Goal: Task Accomplishment & Management: Use online tool/utility

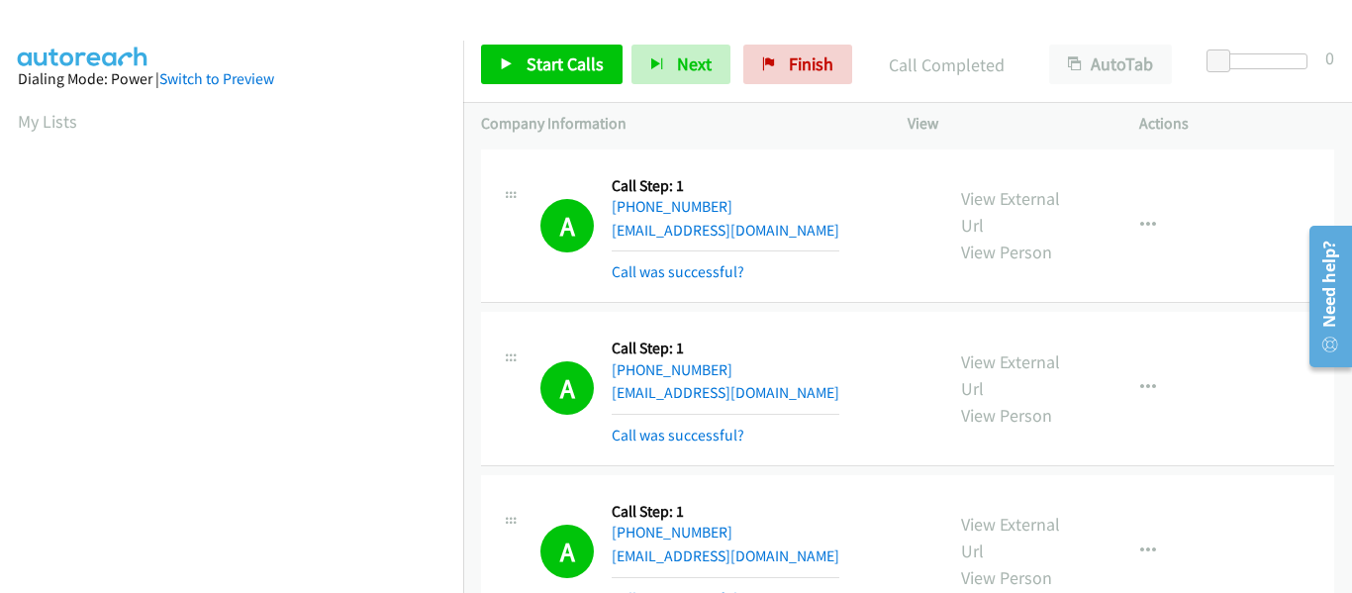
scroll to position [518, 0]
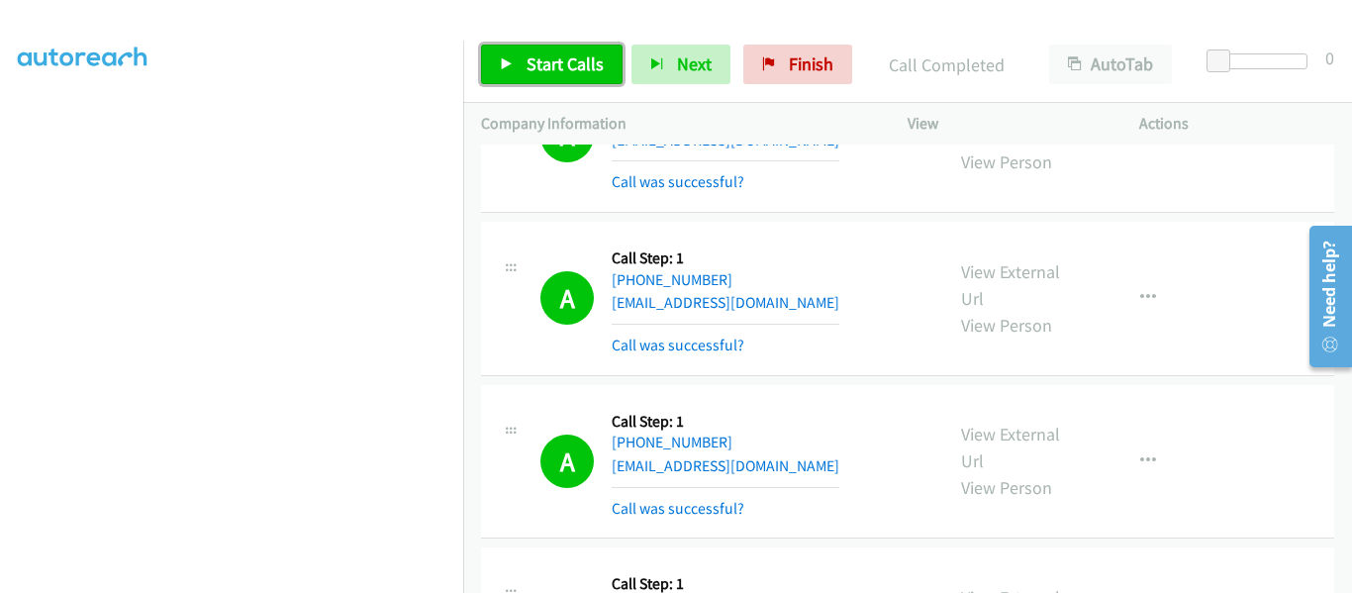
click at [503, 61] on icon at bounding box center [507, 65] width 14 height 14
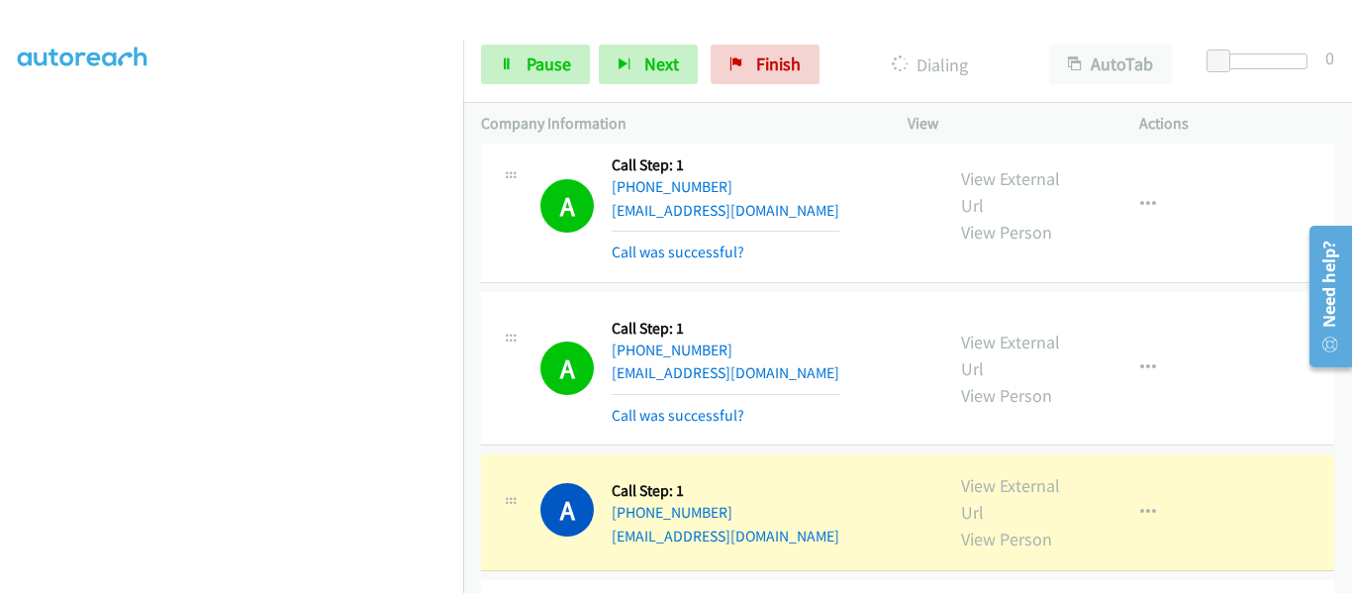
scroll to position [7323, 0]
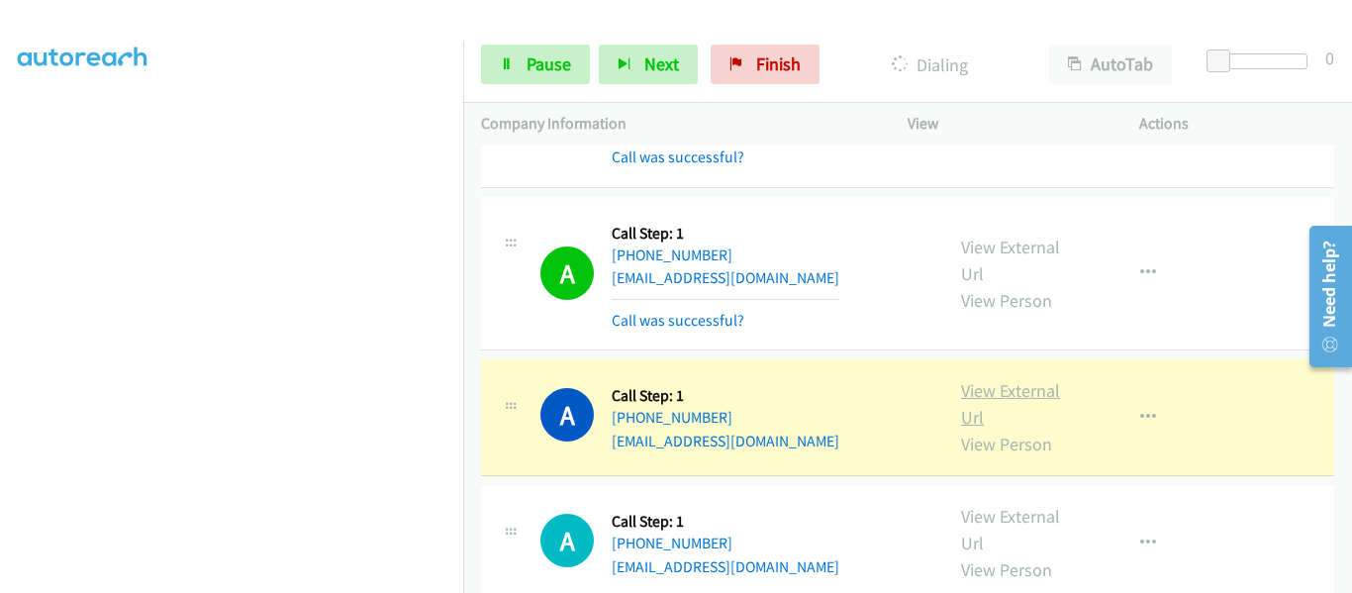
click at [992, 379] on link "View External Url" at bounding box center [1010, 403] width 99 height 49
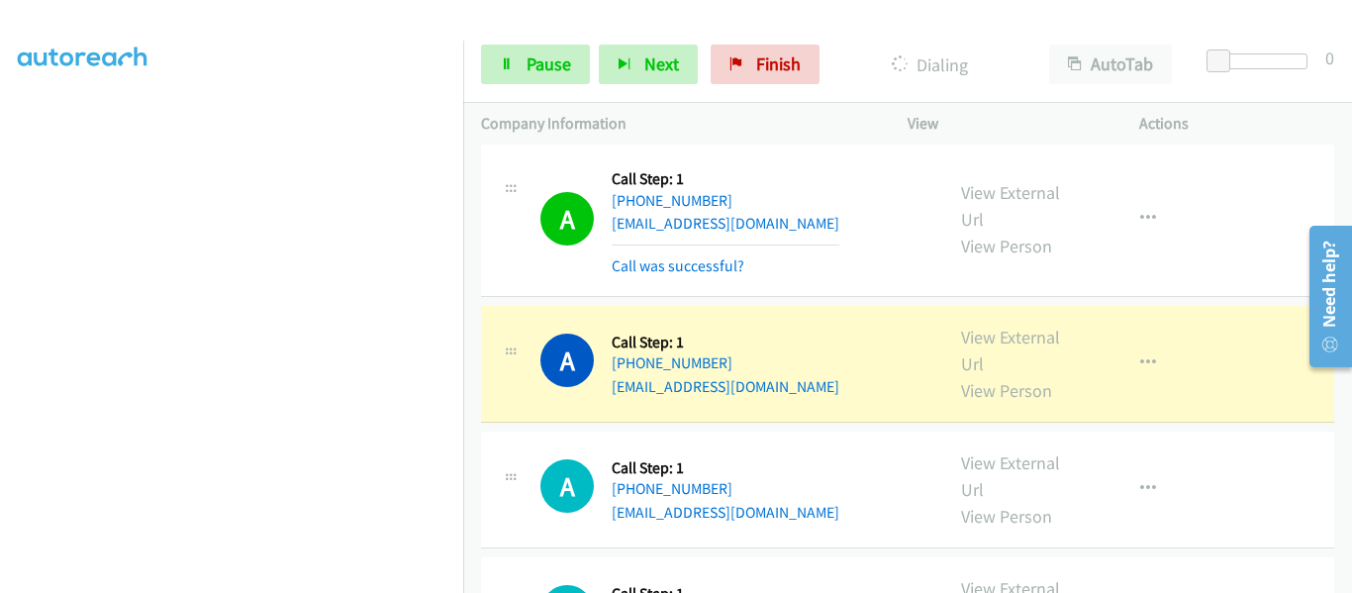
scroll to position [7719, 0]
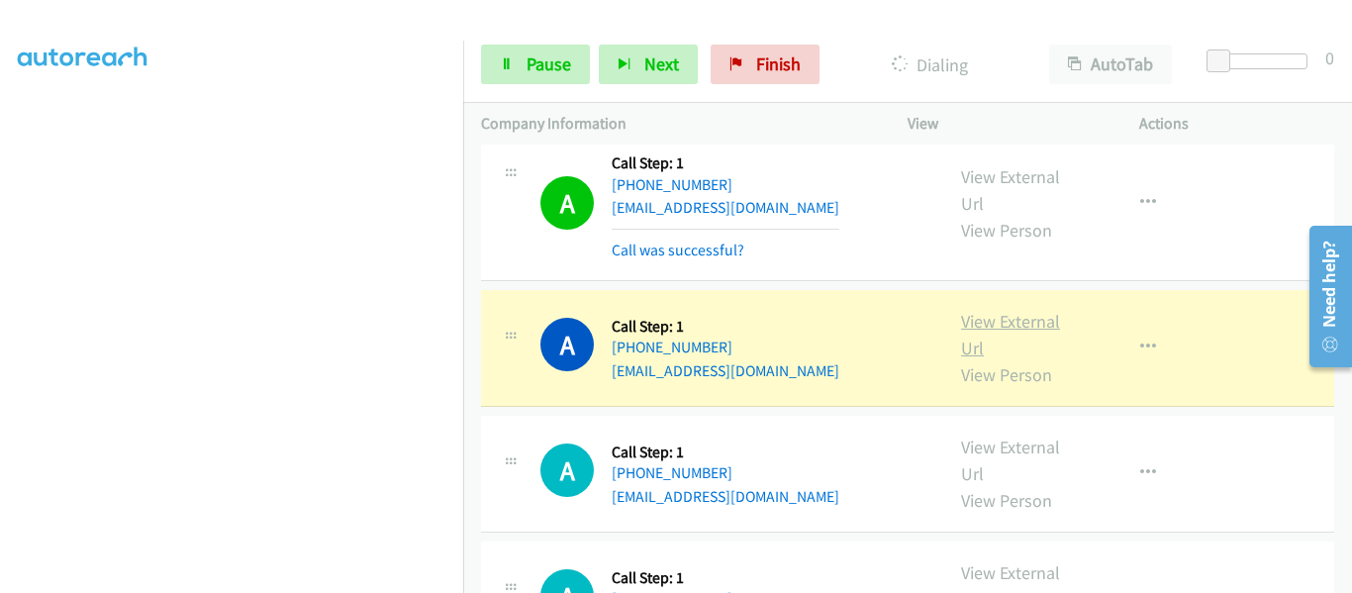
click at [997, 310] on link "View External Url" at bounding box center [1010, 334] width 99 height 49
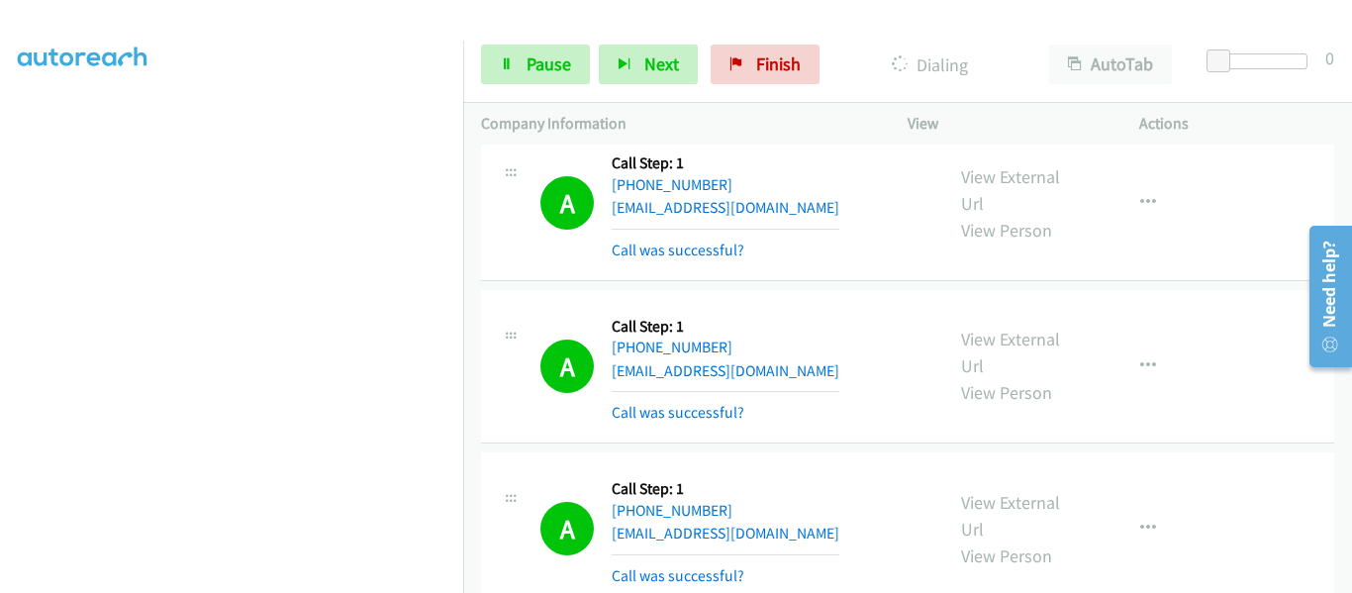
scroll to position [7818, 0]
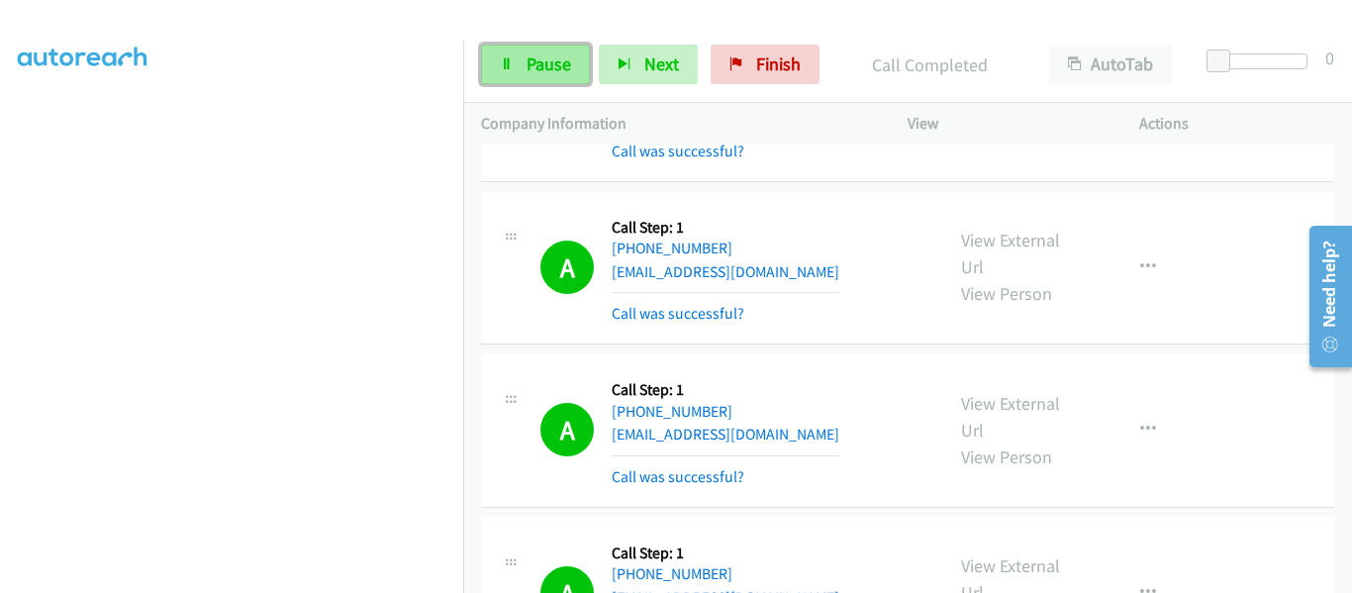
click at [553, 65] on span "Pause" at bounding box center [548, 63] width 45 height 23
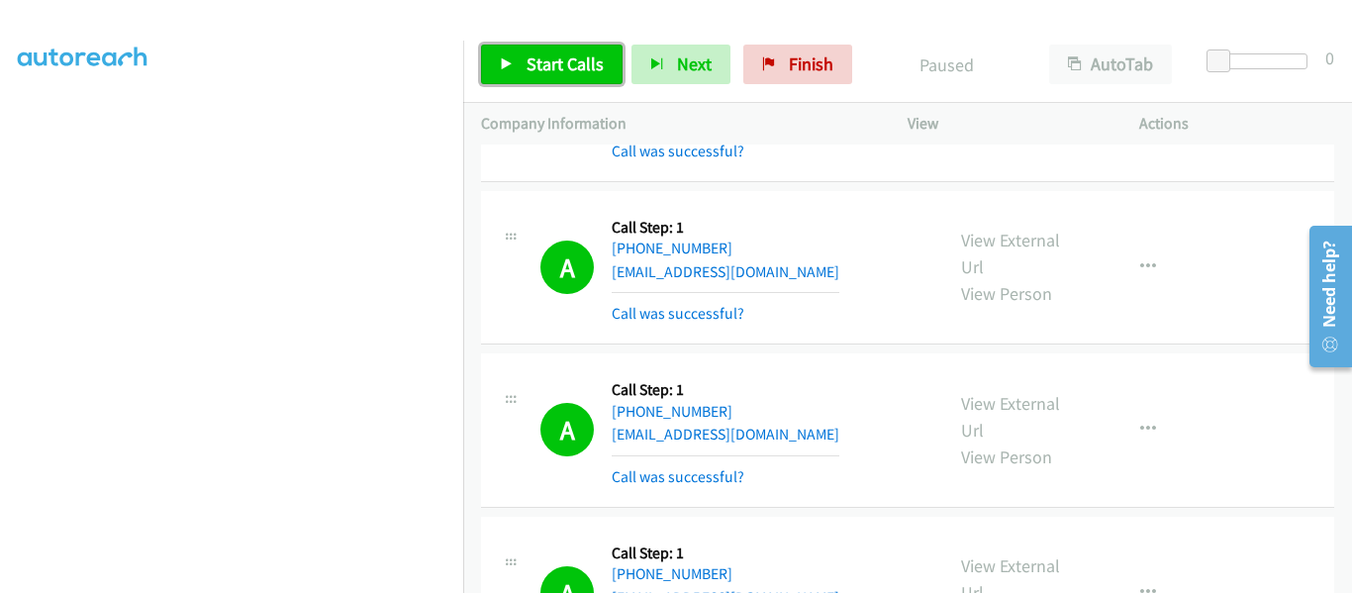
click at [516, 63] on link "Start Calls" at bounding box center [552, 65] width 142 height 40
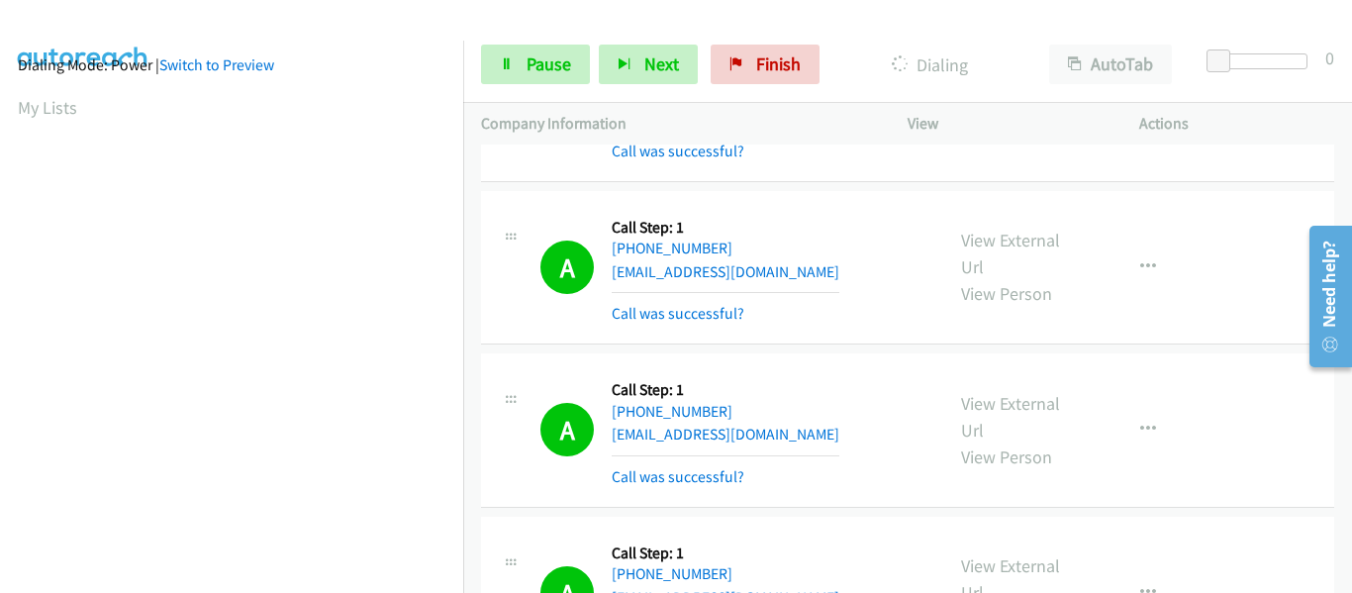
scroll to position [518, 0]
drag, startPoint x: 449, startPoint y: 492, endPoint x: 894, endPoint y: 222, distance: 520.0
click at [894, 222] on div "A Callback Scheduled Call Step: 1 [GEOGRAPHIC_DATA]/[GEOGRAPHIC_DATA] [PHONE_NU…" at bounding box center [907, 268] width 853 height 154
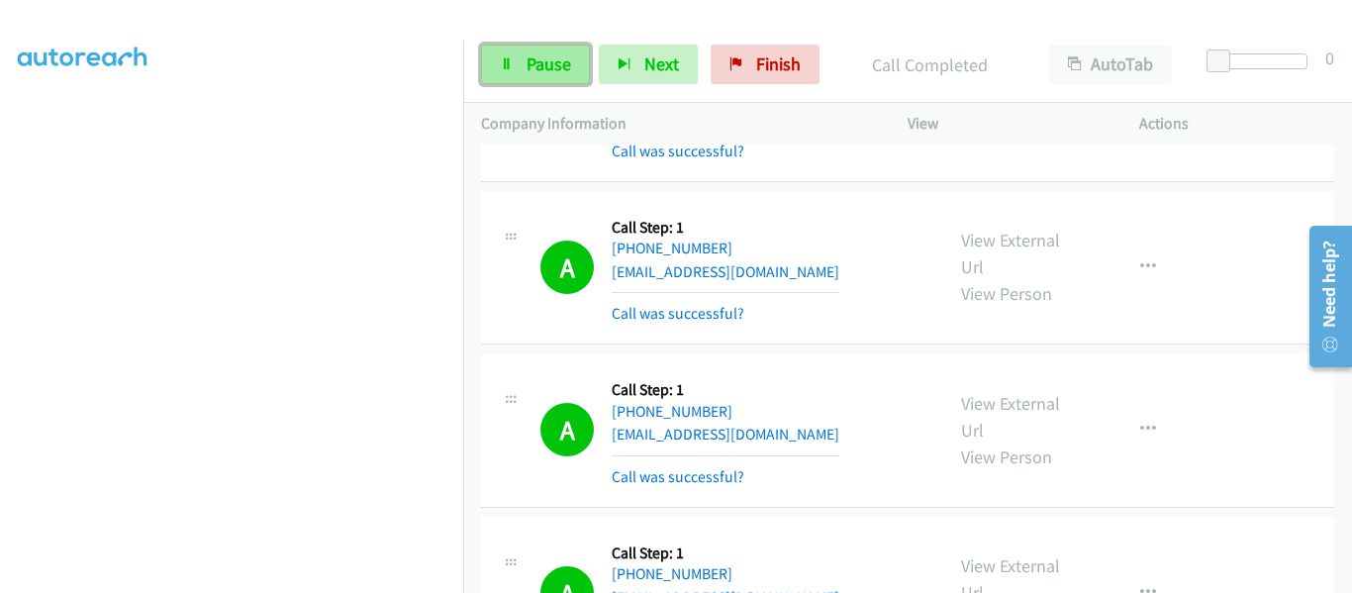
click at [512, 77] on link "Pause" at bounding box center [535, 65] width 109 height 40
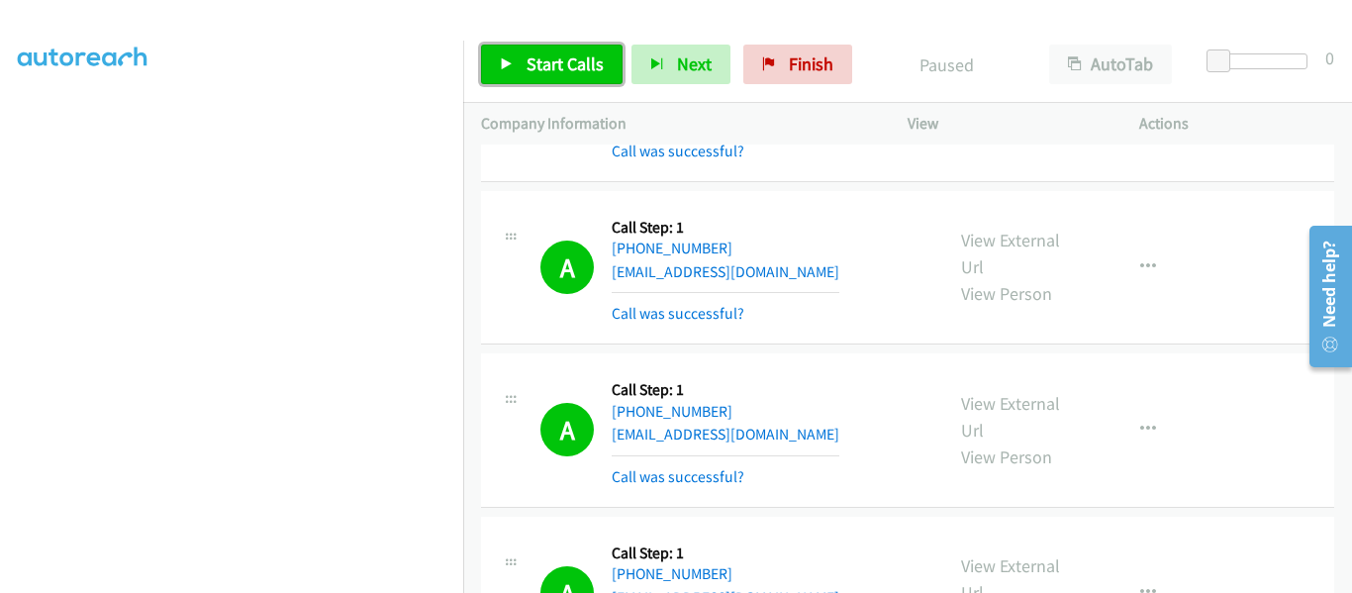
click at [512, 66] on icon at bounding box center [507, 65] width 14 height 14
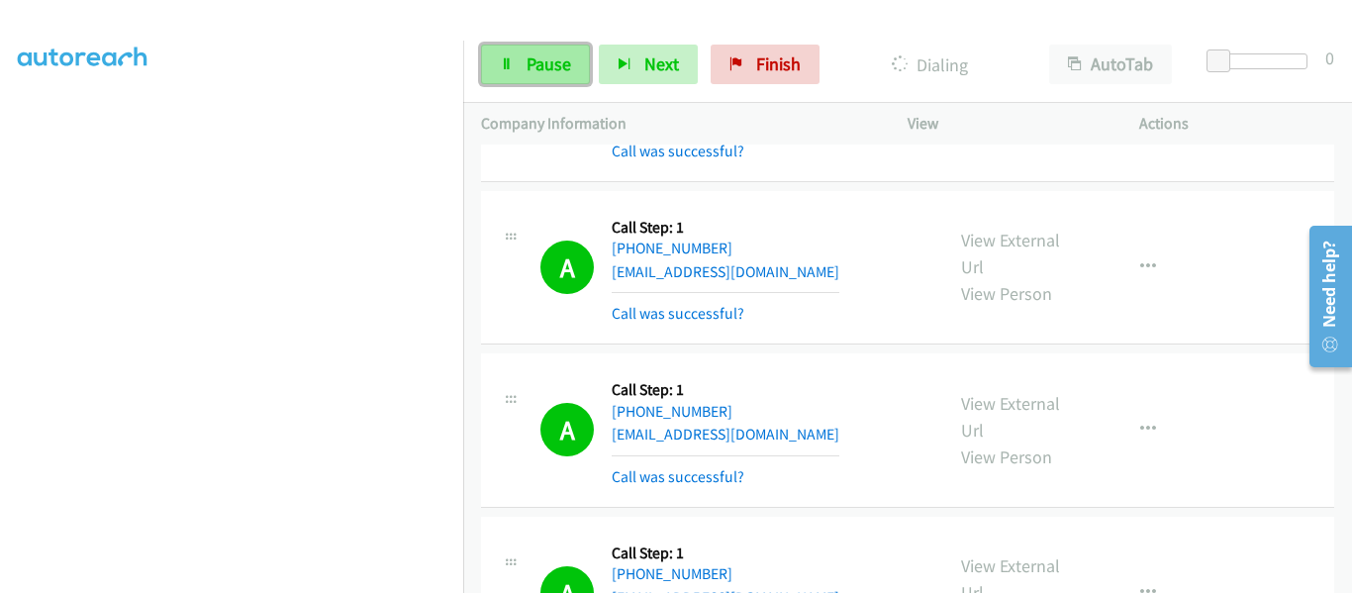
click at [501, 67] on icon at bounding box center [507, 65] width 14 height 14
